Goal: Information Seeking & Learning: Learn about a topic

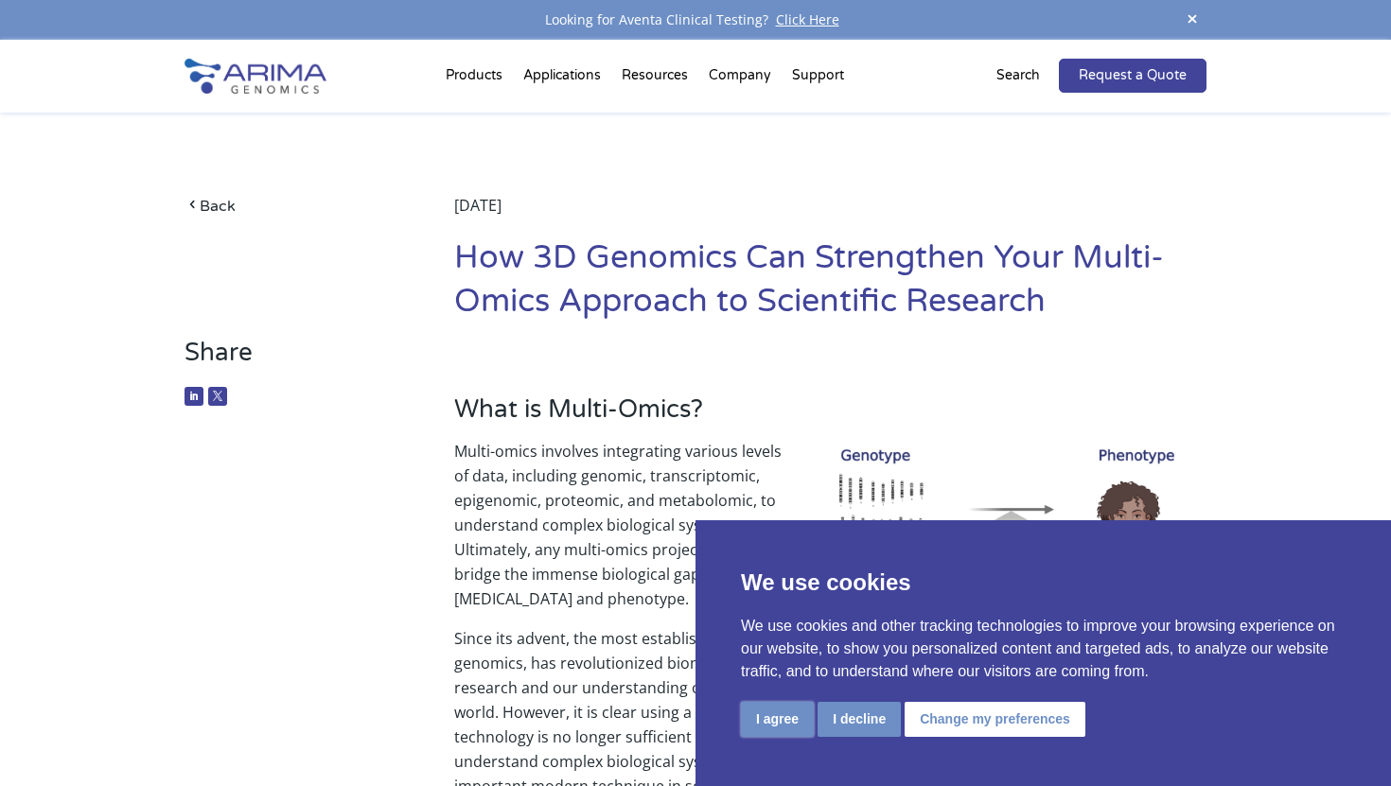
click at [776, 723] on button "I agree" at bounding box center [777, 719] width 73 height 35
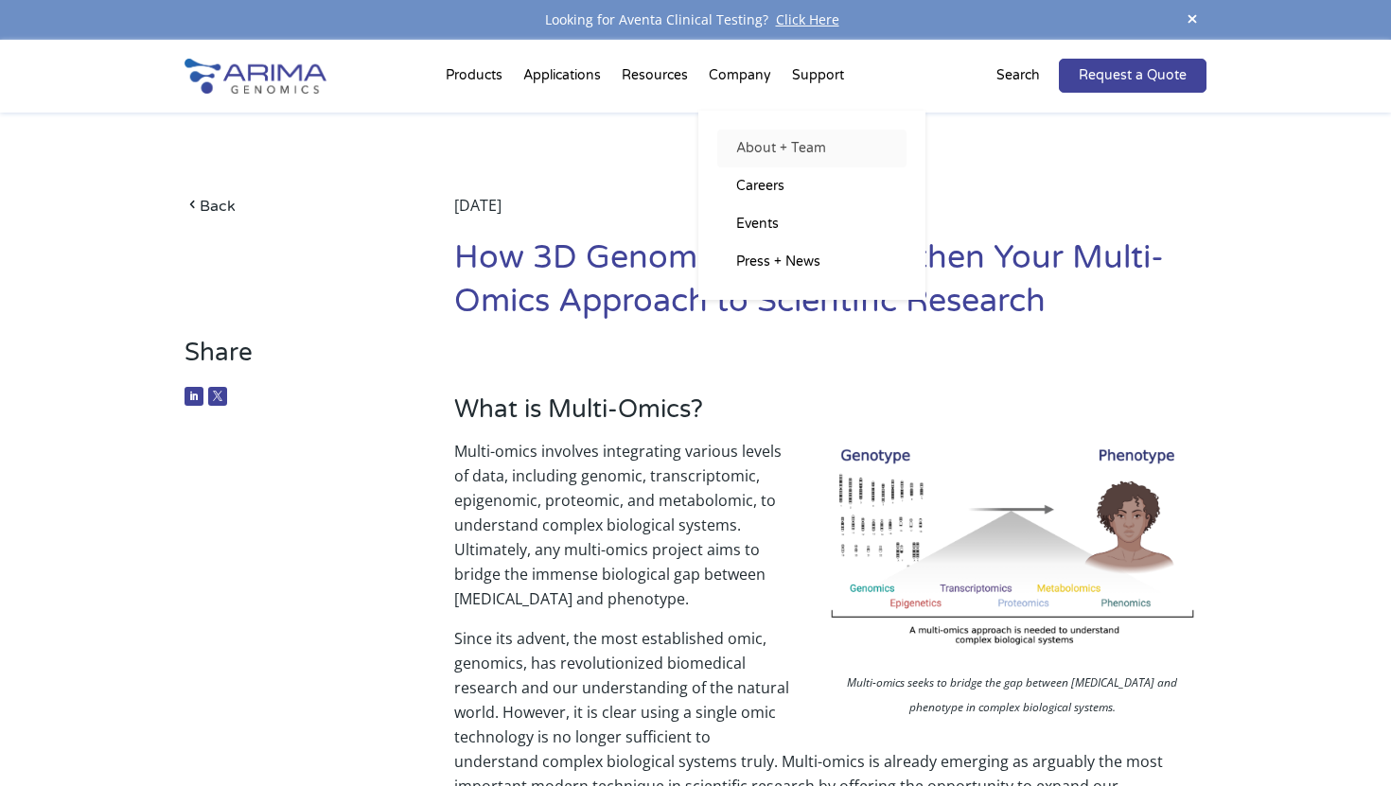
click at [760, 152] on link "About + Team" at bounding box center [811, 149] width 189 height 38
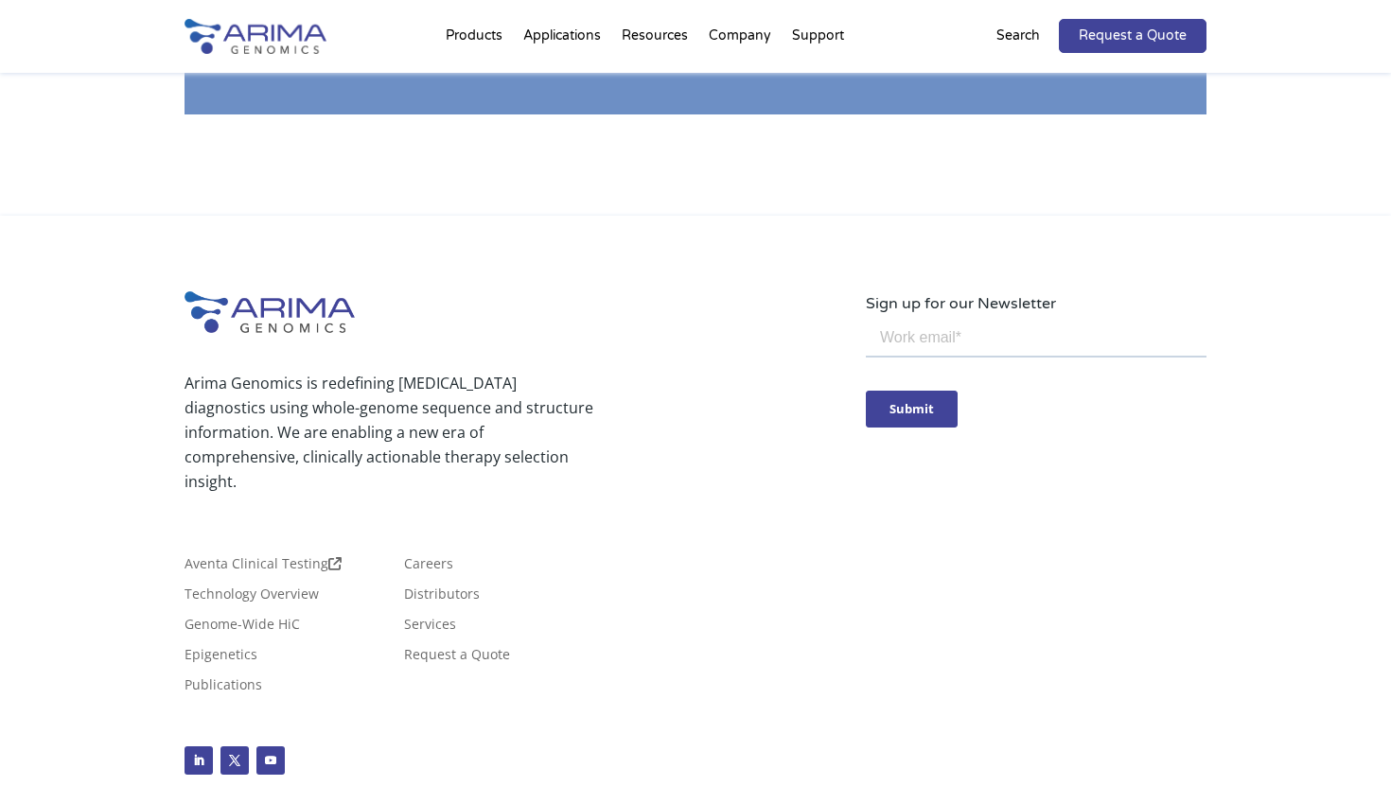
scroll to position [3380, 0]
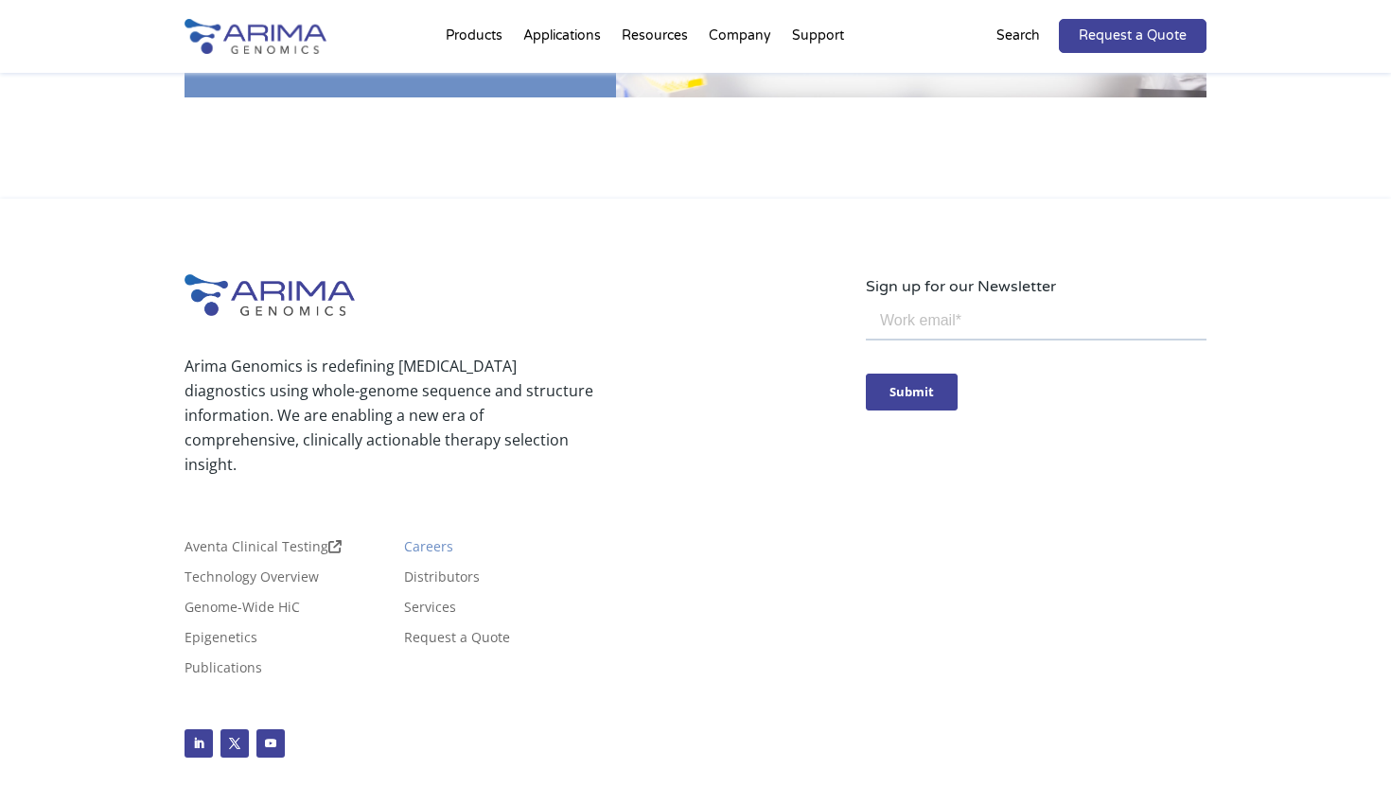
click at [429, 540] on link "Careers" at bounding box center [428, 550] width 49 height 21
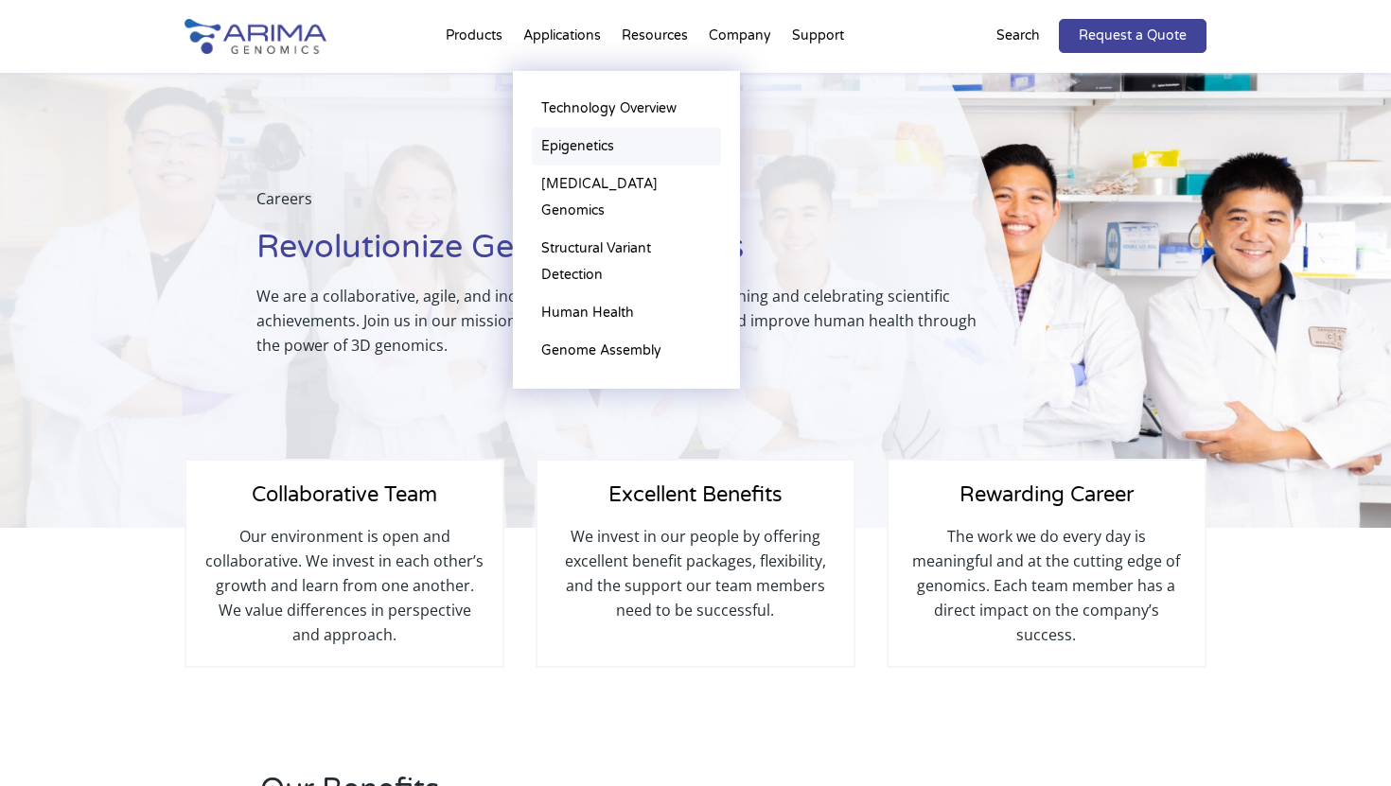
click at [574, 149] on link "Epigenetics" at bounding box center [626, 147] width 189 height 38
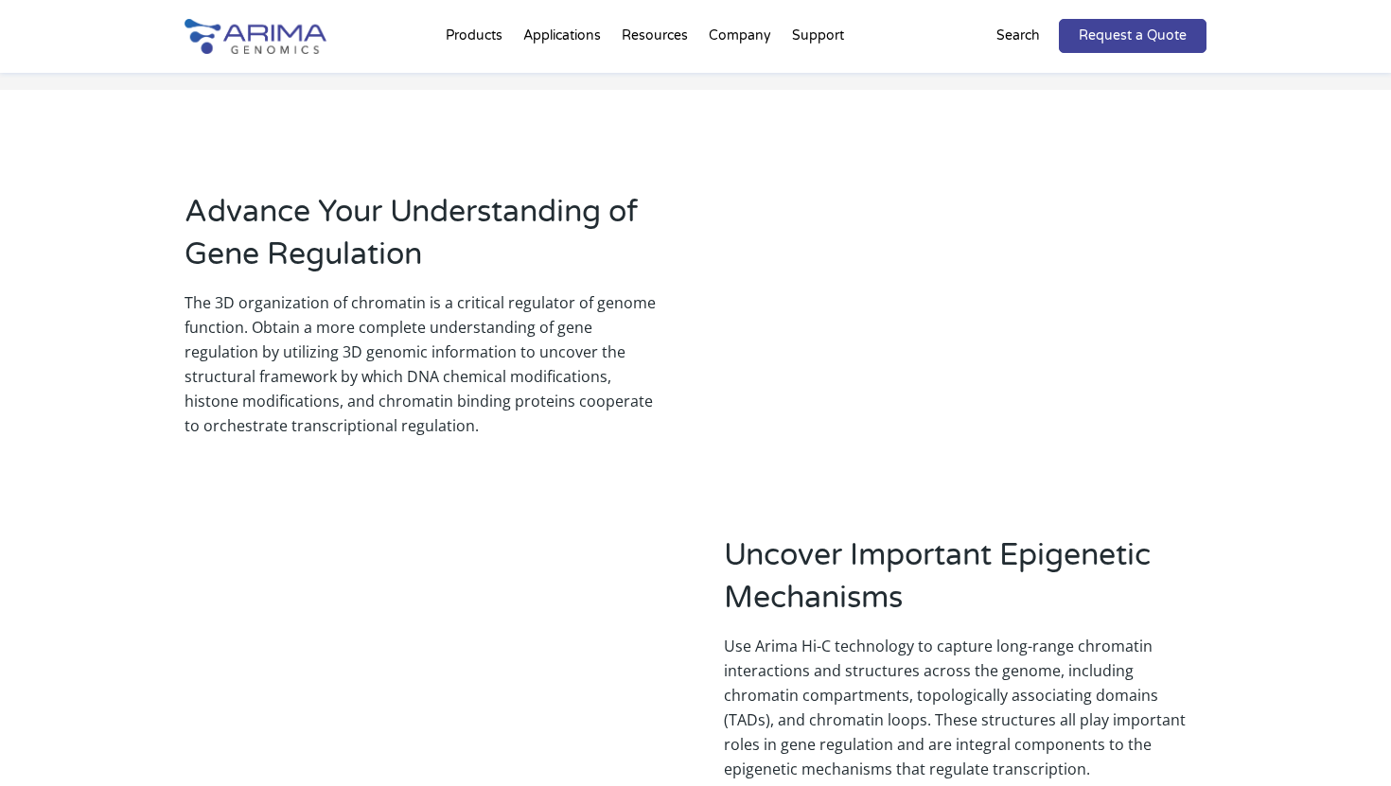
scroll to position [1466, 0]
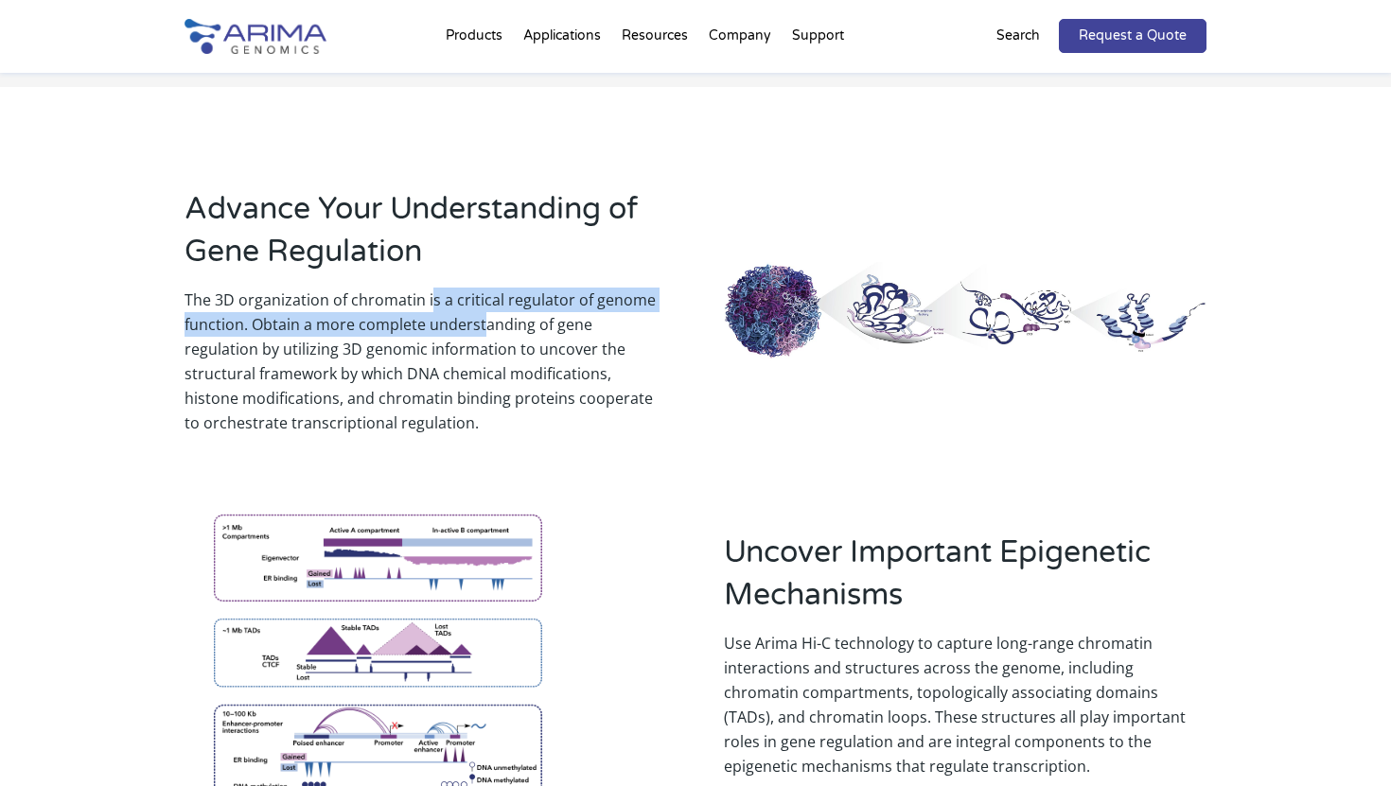
drag, startPoint x: 483, startPoint y: 289, endPoint x: 429, endPoint y: 280, distance: 55.5
click at [429, 288] on p "The 3D organization of chromatin is a critical regulator of genome function. ​​…" at bounding box center [425, 362] width 482 height 148
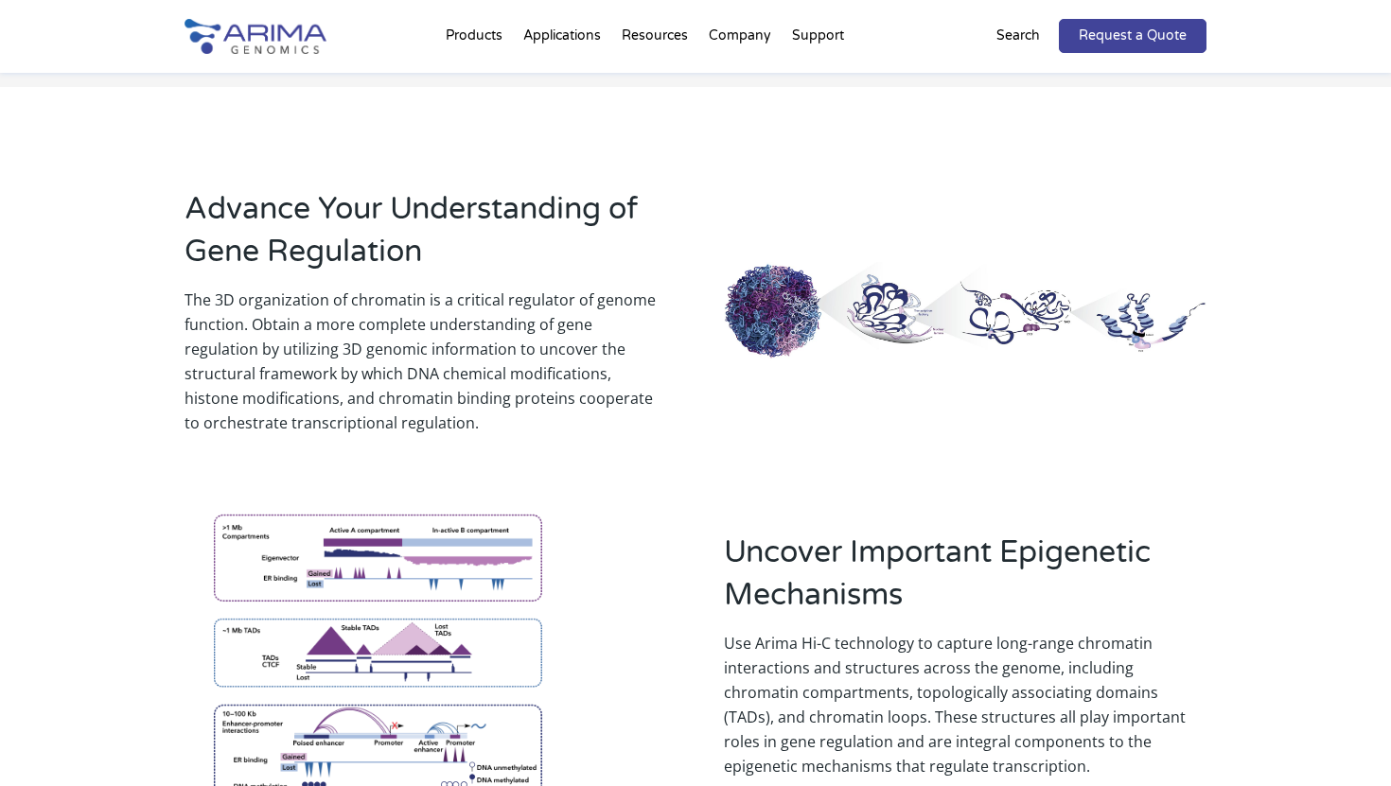
click at [418, 327] on p "The 3D organization of chromatin is a critical regulator of genome function. ​​…" at bounding box center [425, 362] width 482 height 148
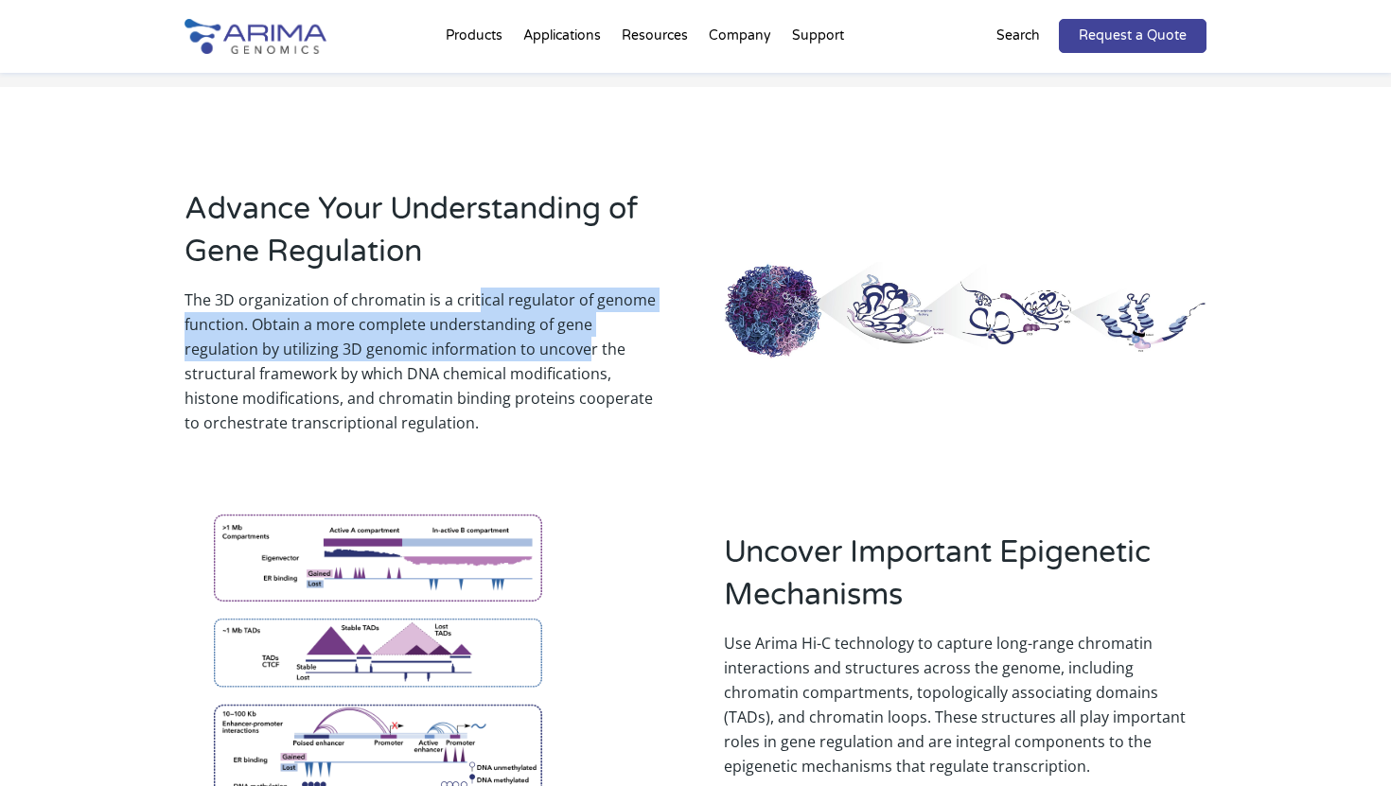
drag, startPoint x: 504, startPoint y: 315, endPoint x: 476, endPoint y: 285, distance: 41.5
click at [476, 288] on p "The 3D organization of chromatin is a critical regulator of genome function. ​​…" at bounding box center [425, 362] width 482 height 148
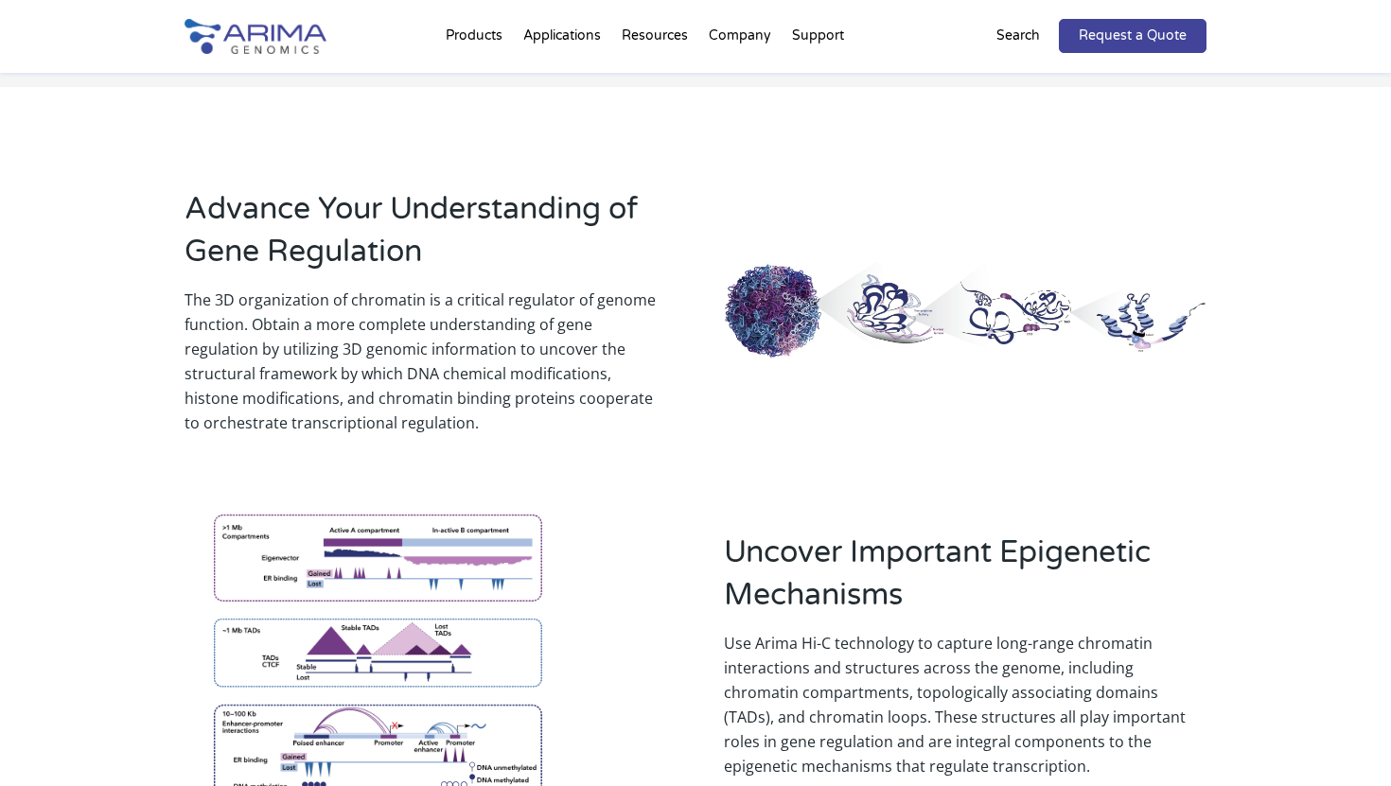
click at [457, 362] on p "The 3D organization of chromatin is a critical regulator of genome function. ​​…" at bounding box center [425, 362] width 482 height 148
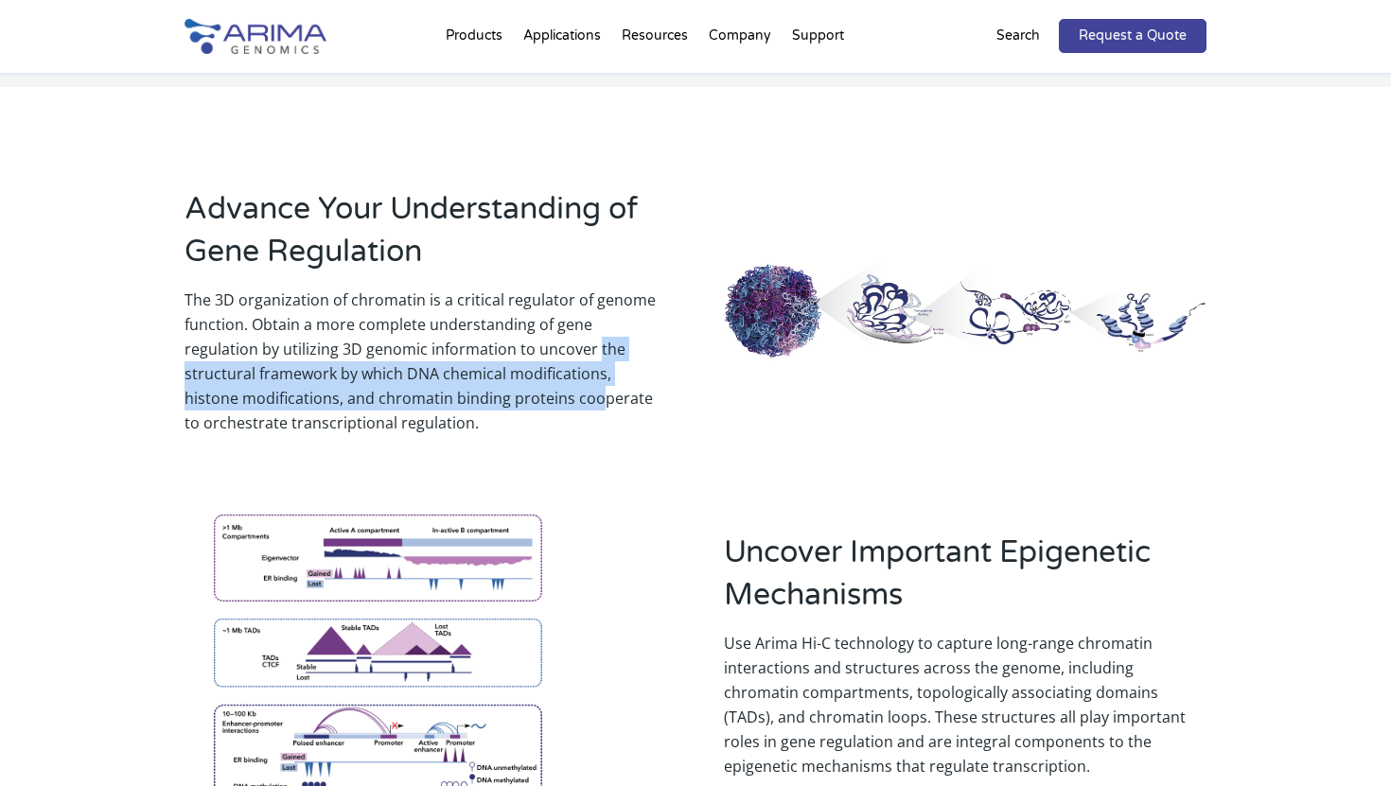
drag, startPoint x: 542, startPoint y: 371, endPoint x: 517, endPoint y: 324, distance: 53.8
click at [517, 323] on p "The 3D organization of chromatin is a critical regulator of genome function. ​​…" at bounding box center [425, 362] width 482 height 148
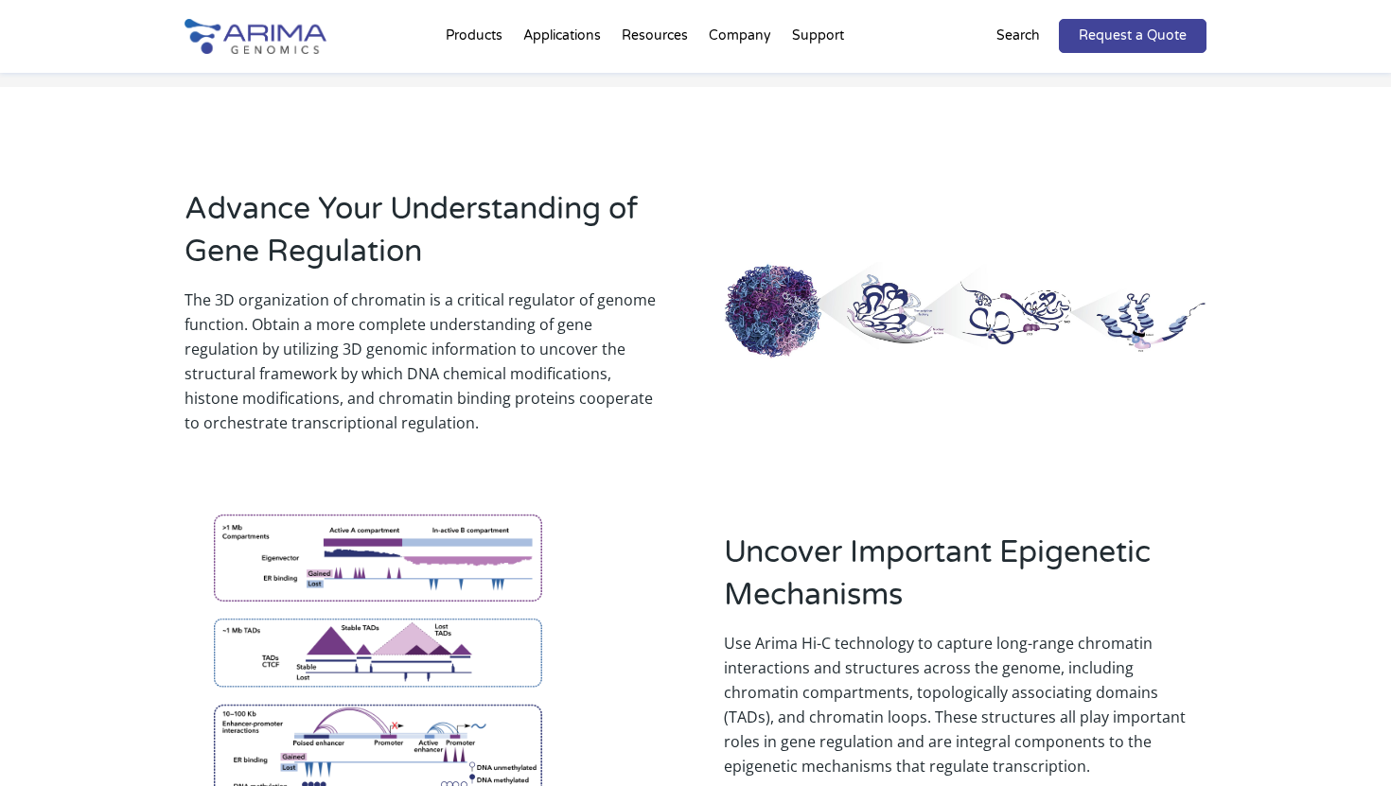
click at [541, 405] on p "The 3D organization of chromatin is a critical regulator of genome function. ​​…" at bounding box center [425, 362] width 482 height 148
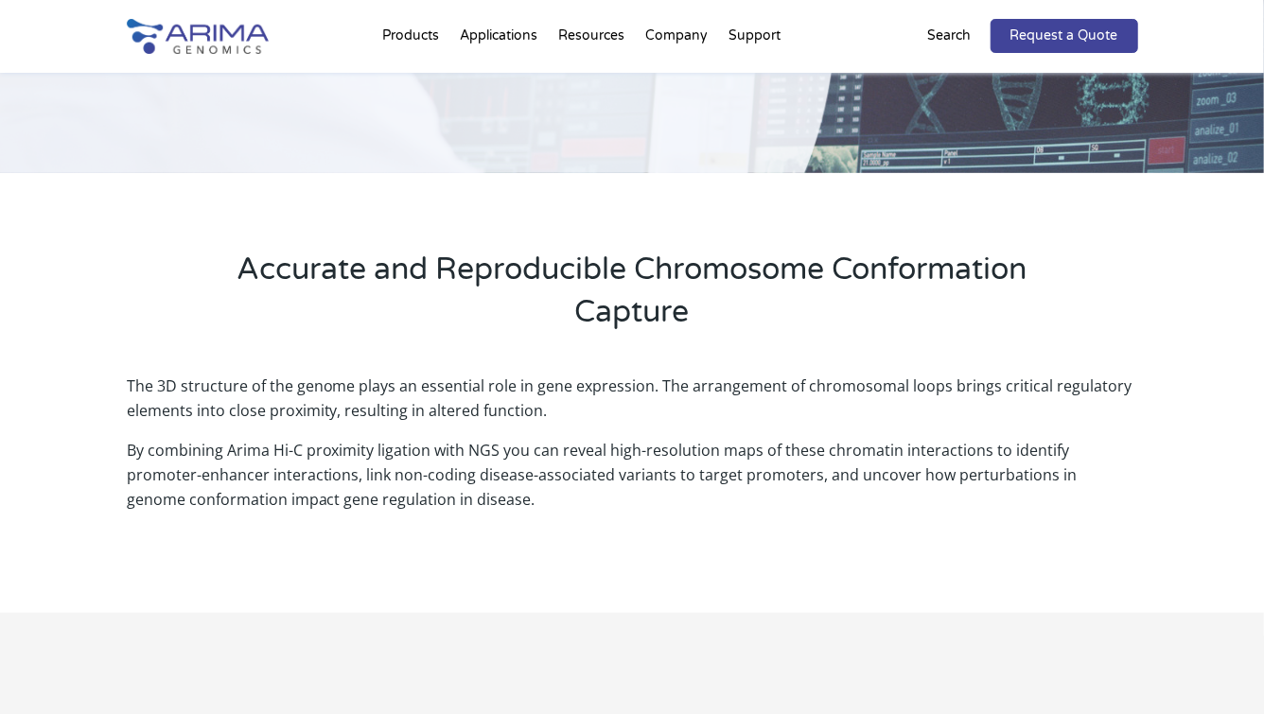
scroll to position [0, 0]
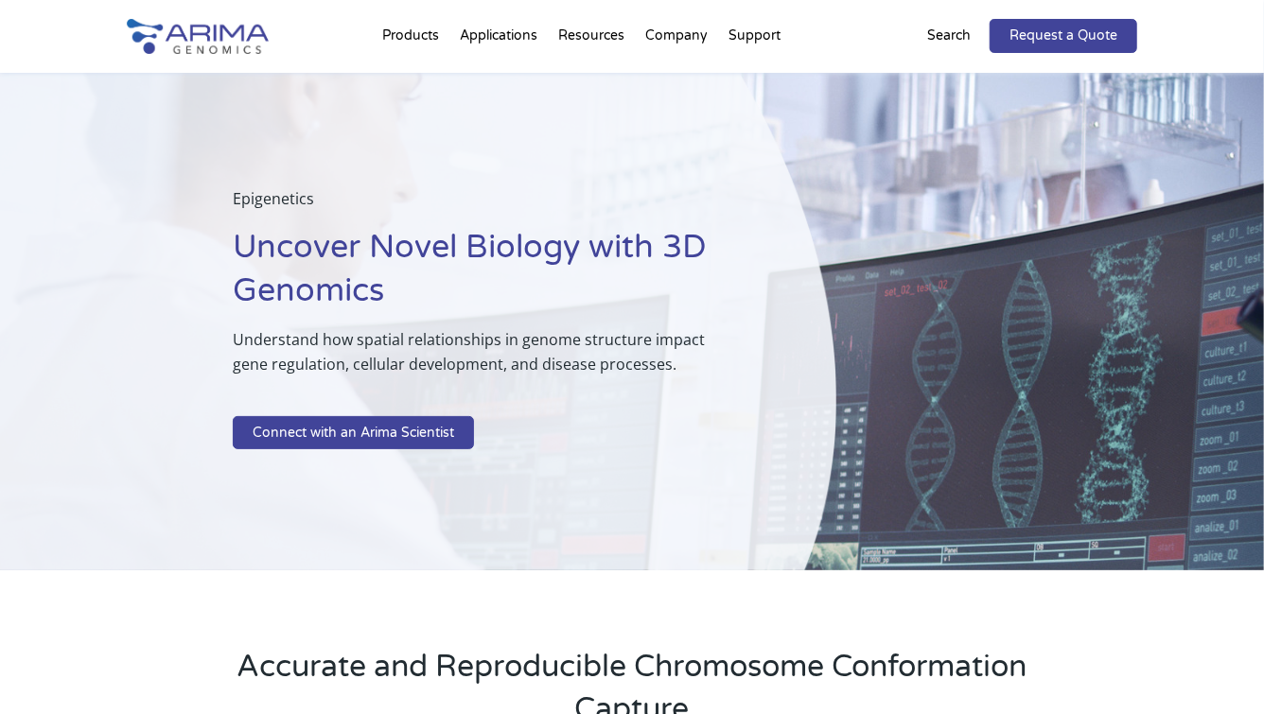
drag, startPoint x: 281, startPoint y: 51, endPoint x: 178, endPoint y: 33, distance: 104.7
click at [178, 33] on div at bounding box center [228, 36] width 202 height 73
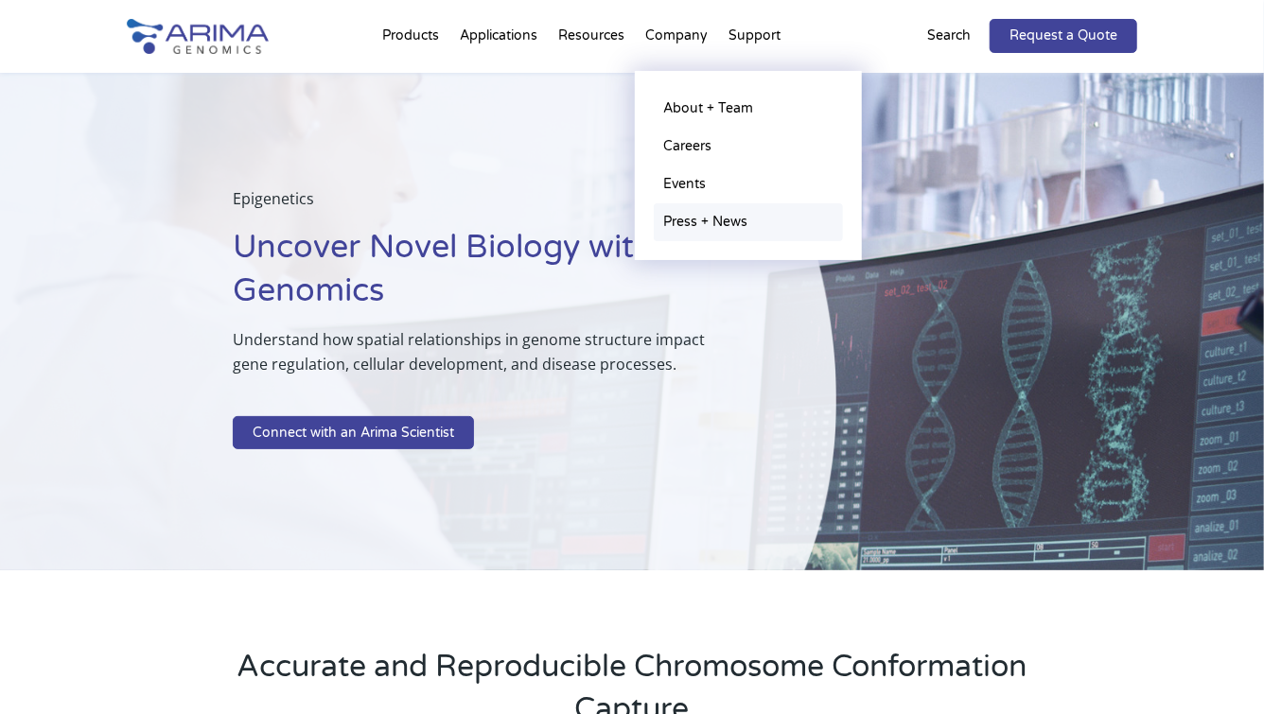
click at [706, 227] on link "Press + News" at bounding box center [748, 222] width 189 height 38
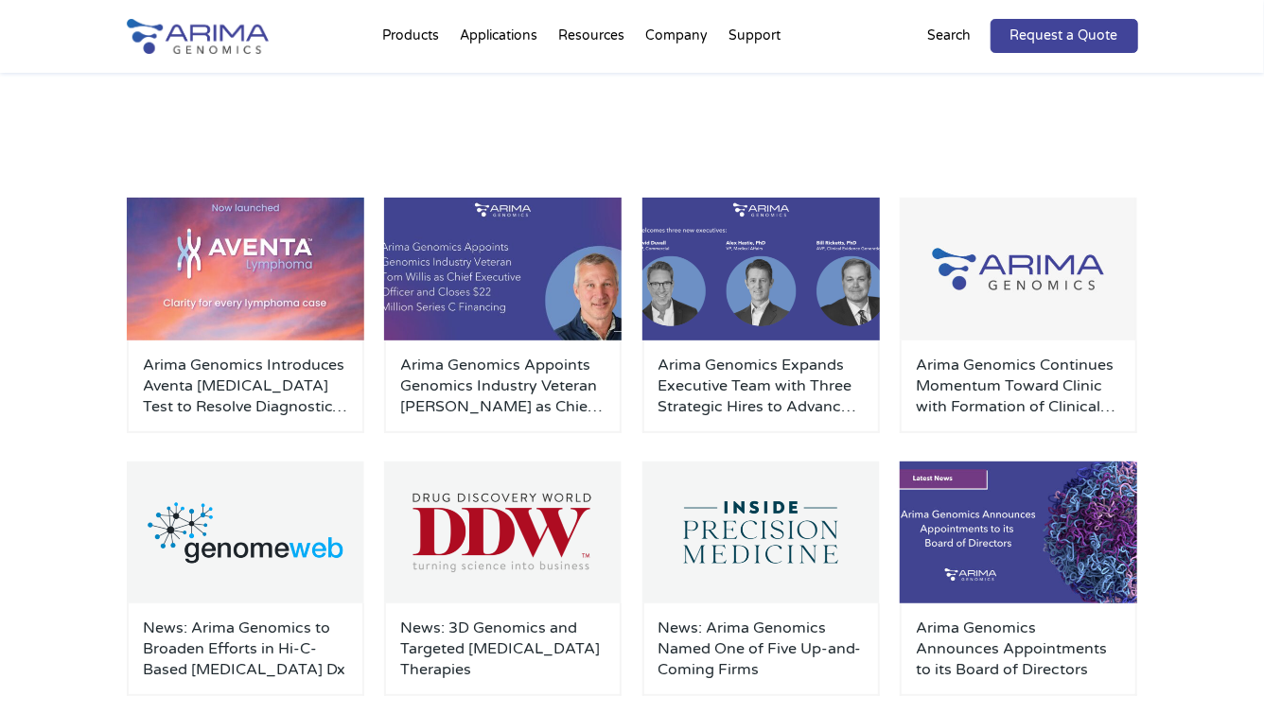
scroll to position [206, 0]
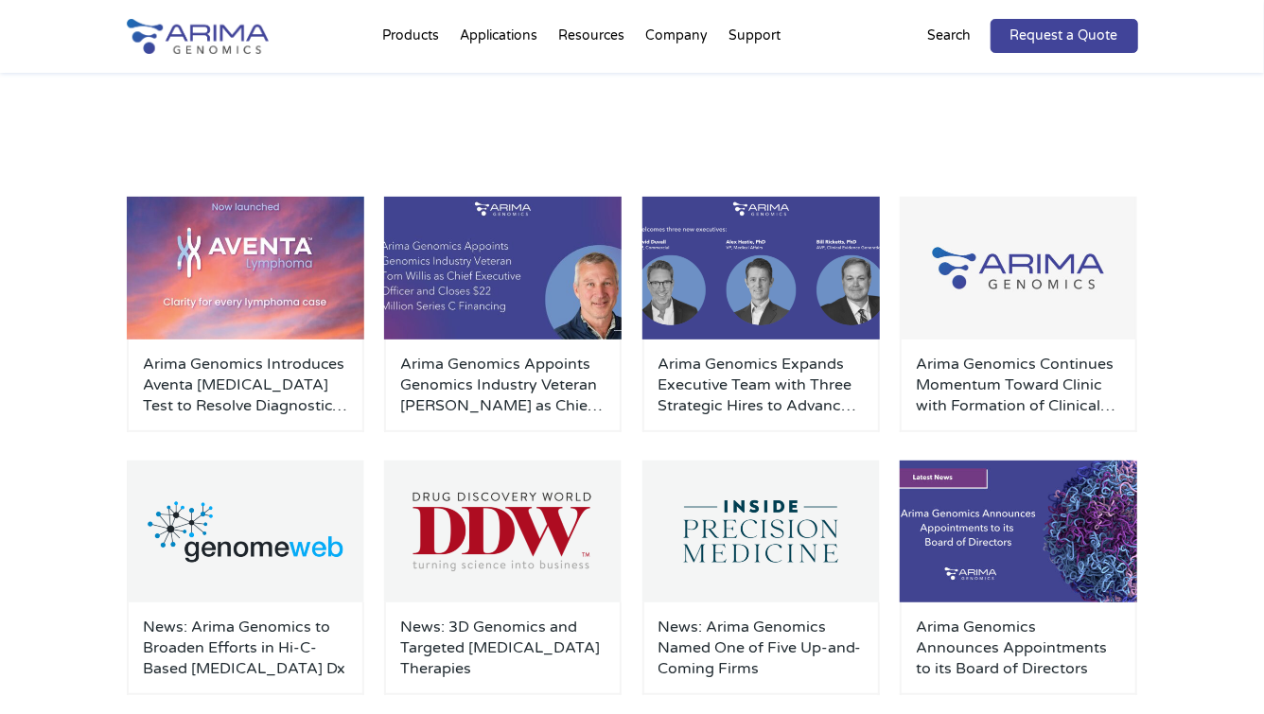
click at [925, 93] on div "Press + News Discover the latest news from Arima Genomics." at bounding box center [632, 8] width 1264 height 283
